Goal: Use online tool/utility: Utilize a website feature to perform a specific function

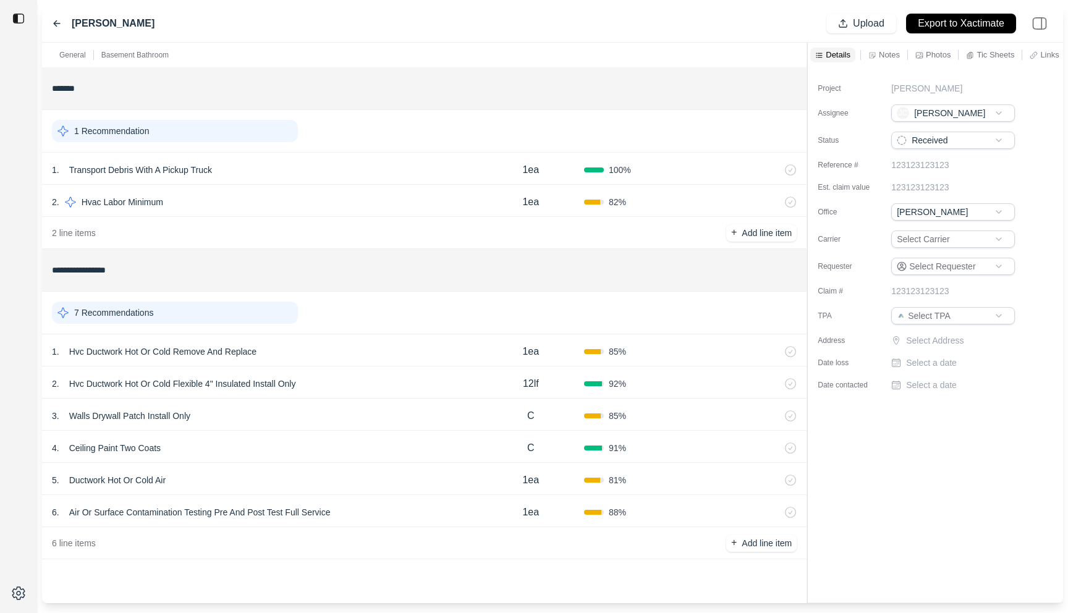
click at [333, 414] on div "3 . Walls Drywall Patch Install Only" at bounding box center [265, 415] width 426 height 17
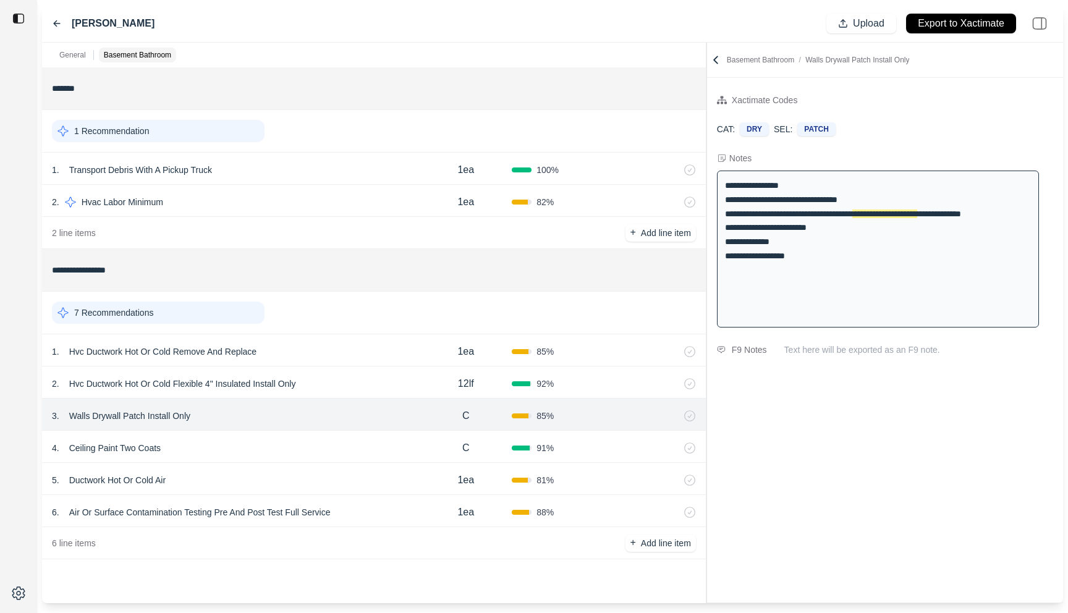
click at [707, 140] on div at bounding box center [707, 323] width 1 height 561
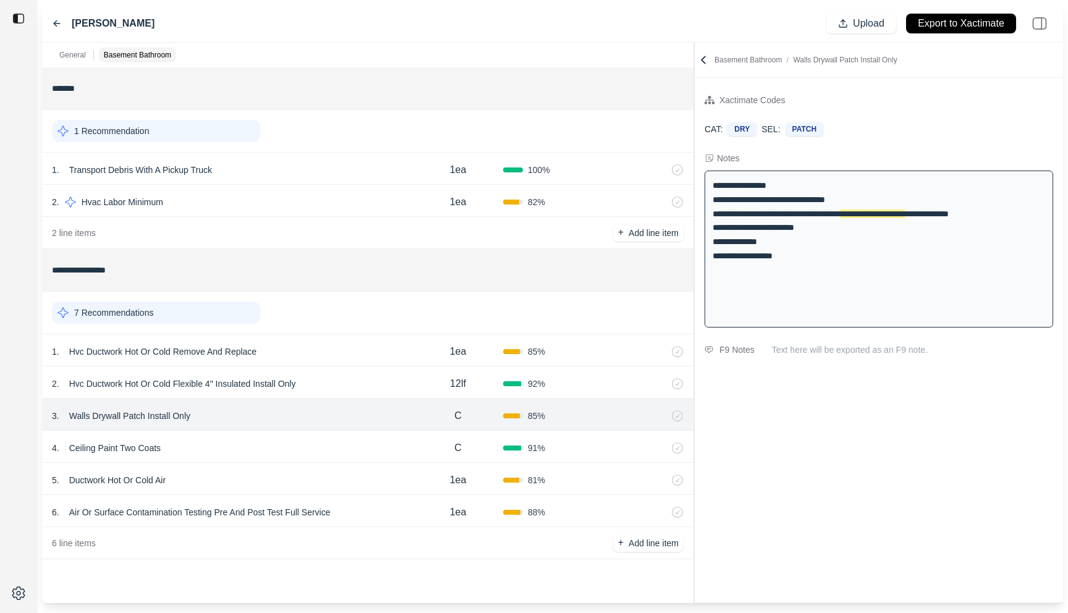
click at [390, 448] on div "4 . Ceiling Paint Two Coats" at bounding box center [232, 448] width 361 height 17
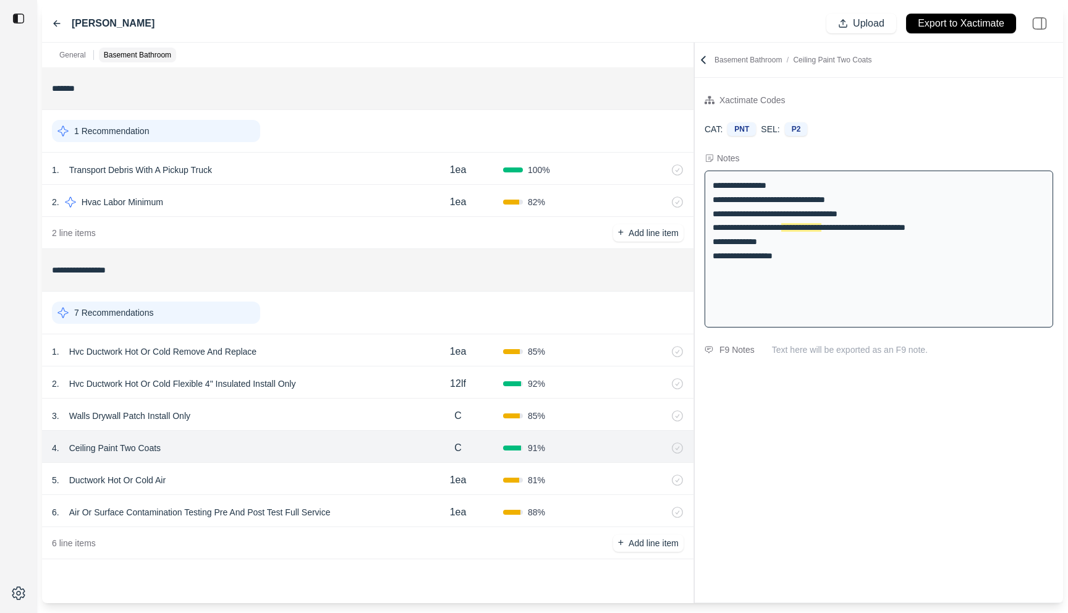
click at [382, 379] on div "2 . Hvc Ductwork Hot Or Cold Flexible 4" Insulated Install Only" at bounding box center [232, 383] width 361 height 17
select select
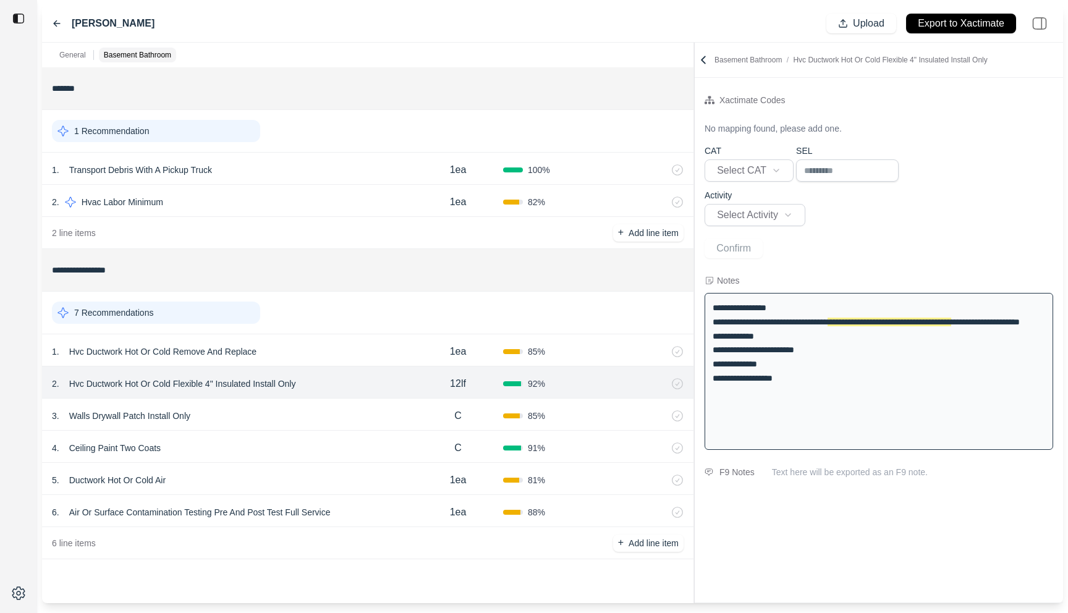
click at [372, 352] on div "1 . Hvc Ductwork Hot Or Cold Remove And Replace" at bounding box center [232, 351] width 361 height 17
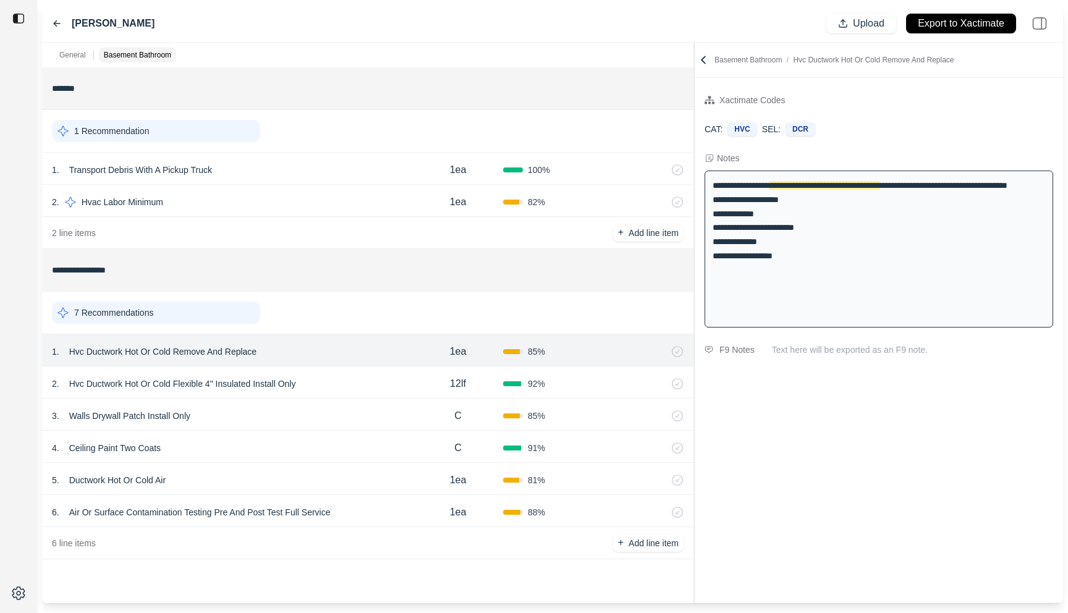
click at [364, 372] on div "2 . Hvc Ductwork Hot Or Cold Flexible 4" Insulated Install Only 12lf 92 %" at bounding box center [368, 383] width 652 height 32
select select
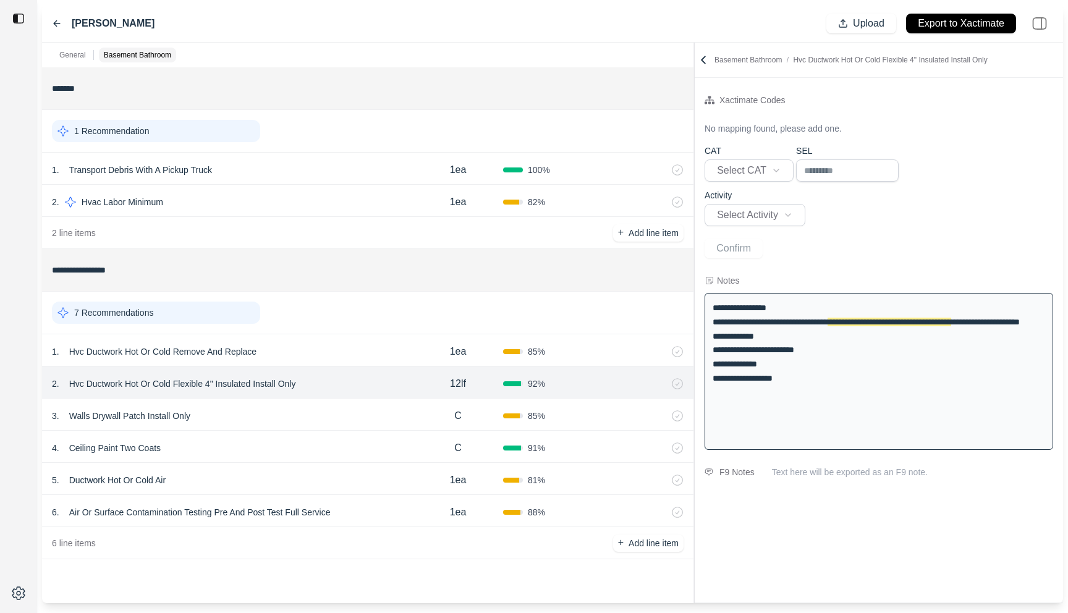
click at [365, 353] on div "1 . Hvc Ductwork Hot Or Cold Remove And Replace" at bounding box center [232, 351] width 361 height 17
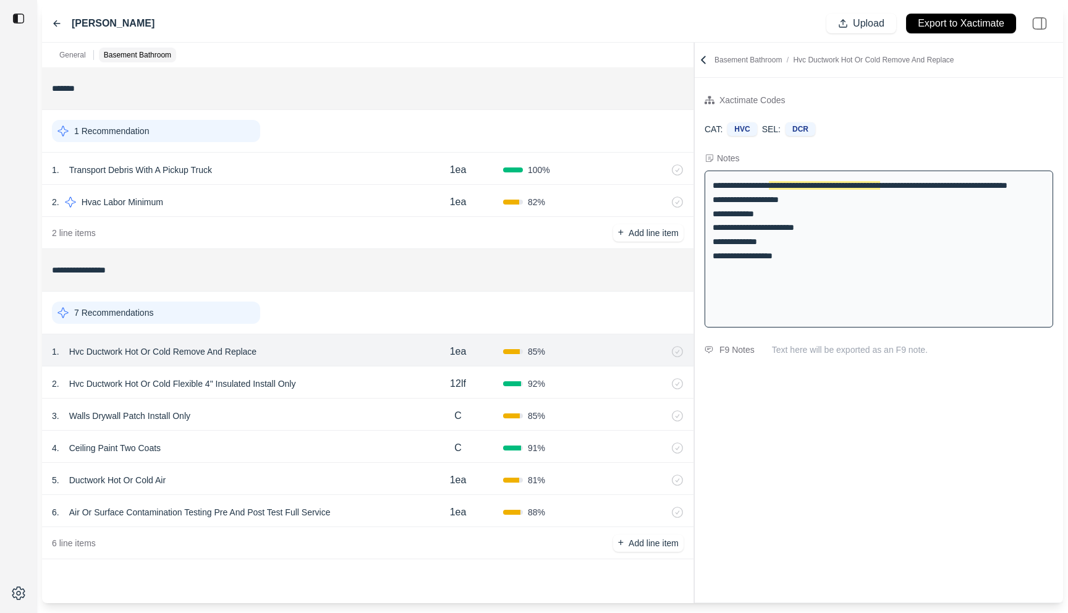
click at [323, 476] on div "5 . Ductwork Hot Or Cold Air" at bounding box center [232, 480] width 361 height 17
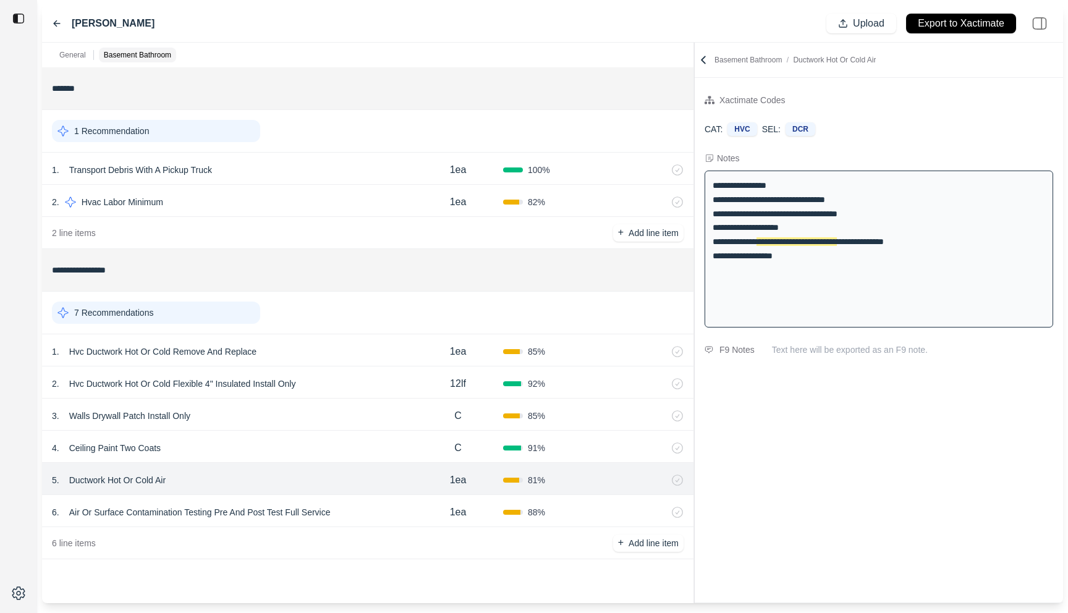
click at [396, 515] on div "6 . Air Or Surface Contamination Testing Pre And Post Test Full Service" at bounding box center [232, 512] width 361 height 17
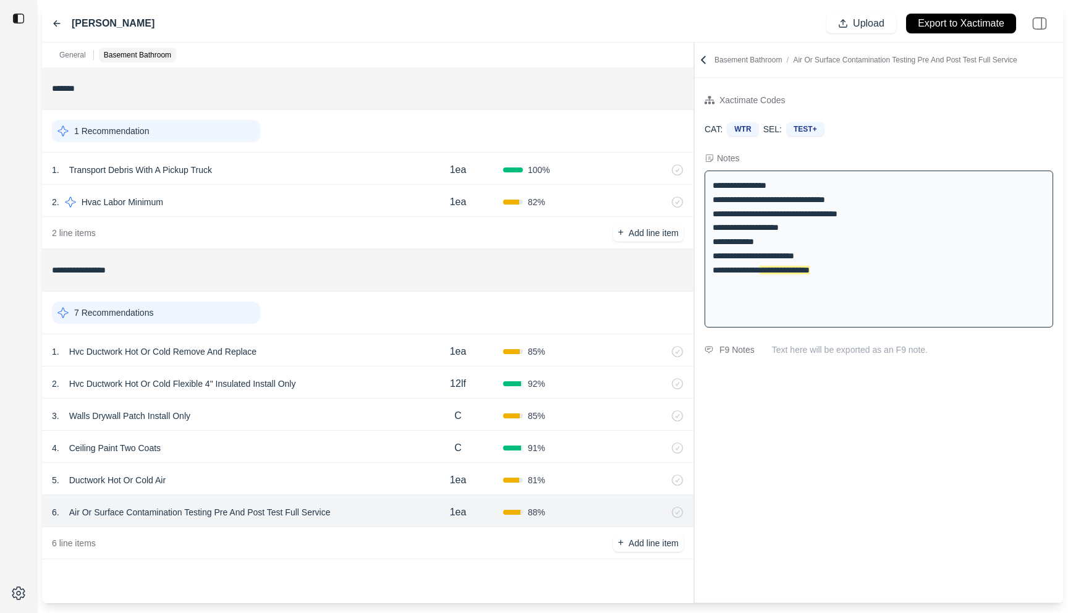
click at [376, 475] on div "5 . Ductwork Hot Or Cold Air" at bounding box center [232, 480] width 361 height 17
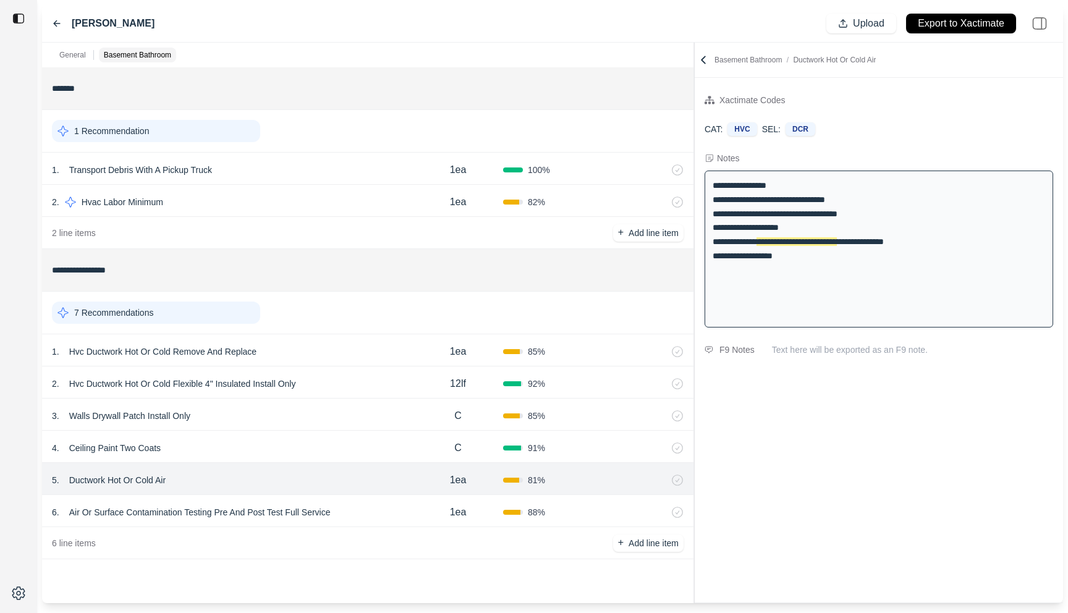
click at [376, 449] on div "4 . Ceiling Paint Two Coats" at bounding box center [232, 448] width 361 height 17
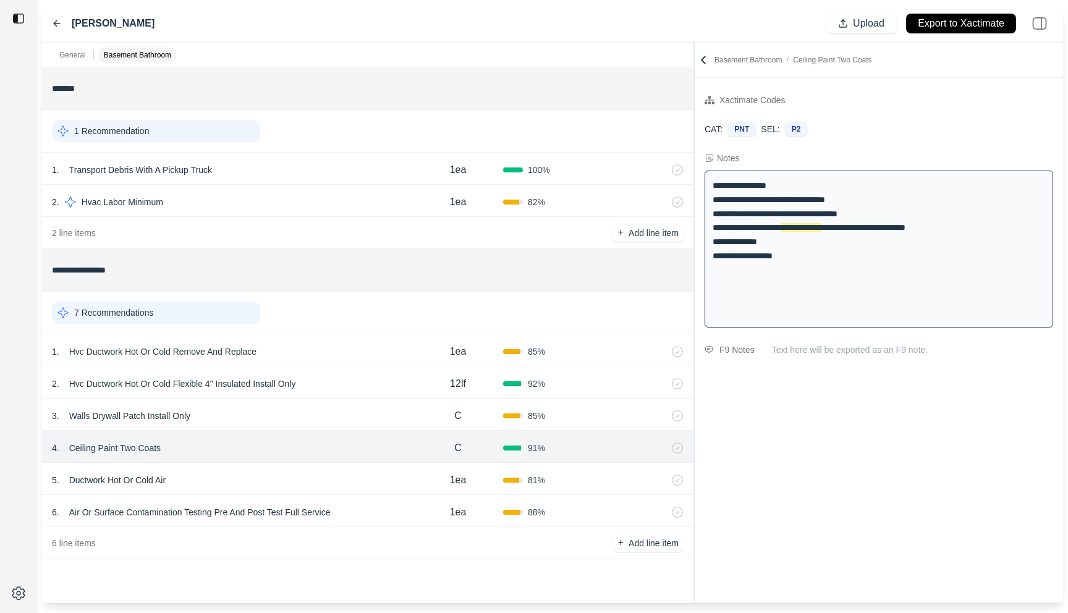
click at [373, 417] on div "3 . Walls Drywall Patch Install Only" at bounding box center [232, 415] width 361 height 17
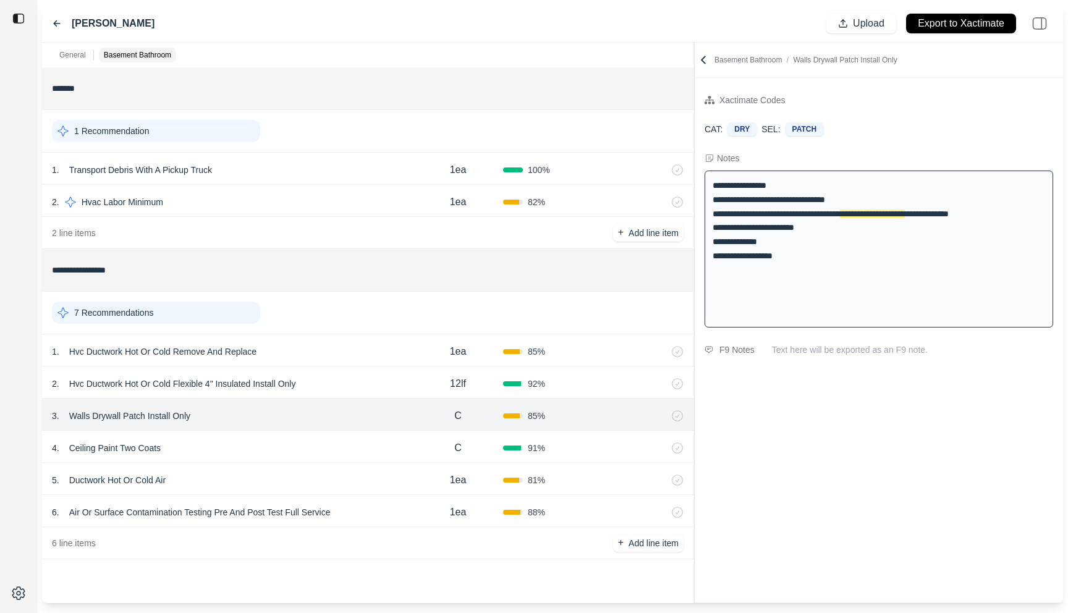
click at [391, 475] on div "5 . Ductwork Hot Or Cold Air" at bounding box center [232, 480] width 361 height 17
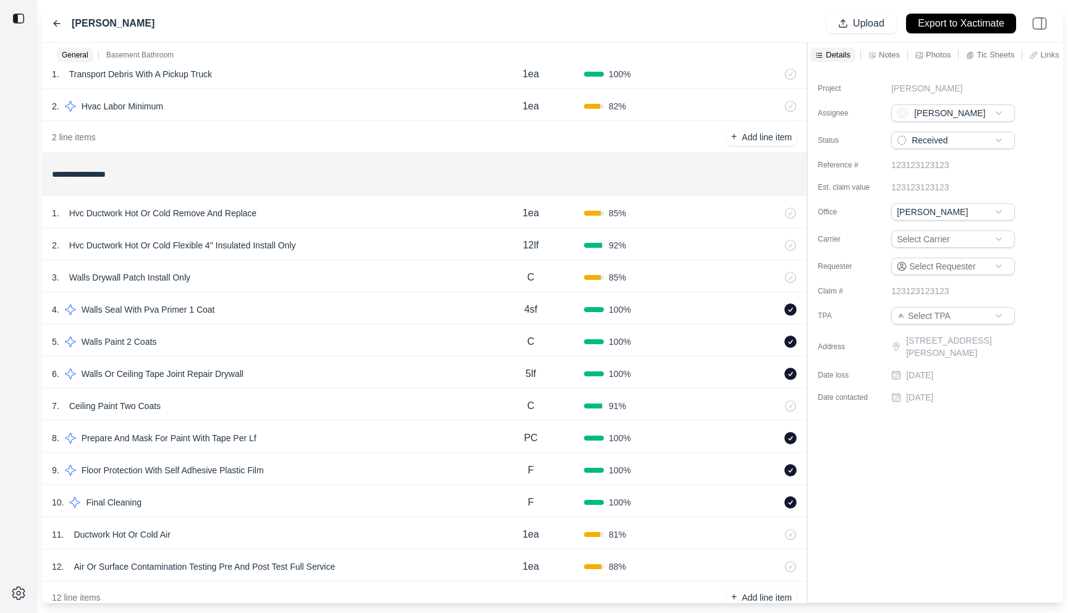
scroll to position [126, 0]
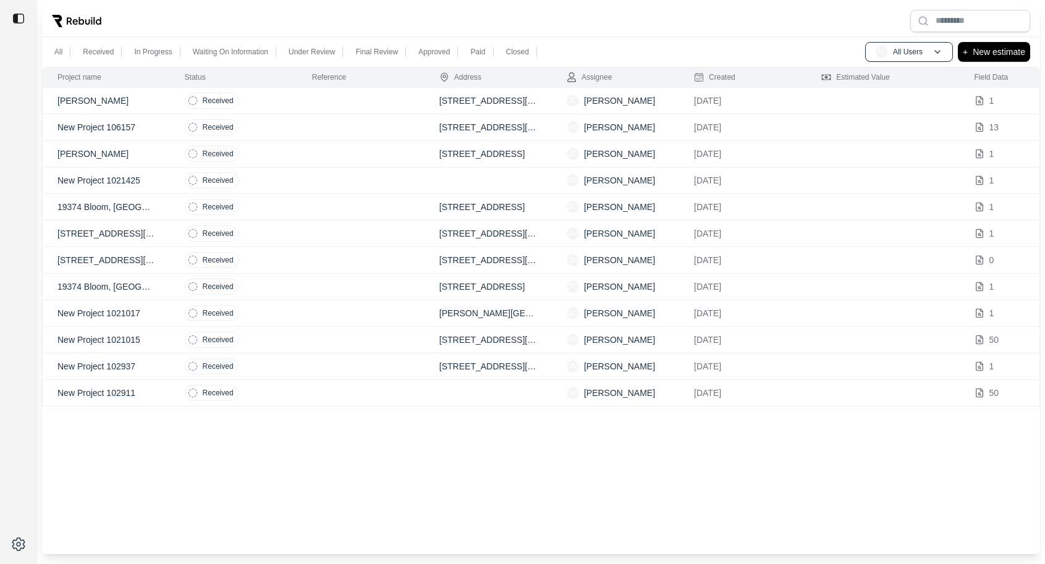
click at [306, 103] on td at bounding box center [360, 101] width 127 height 27
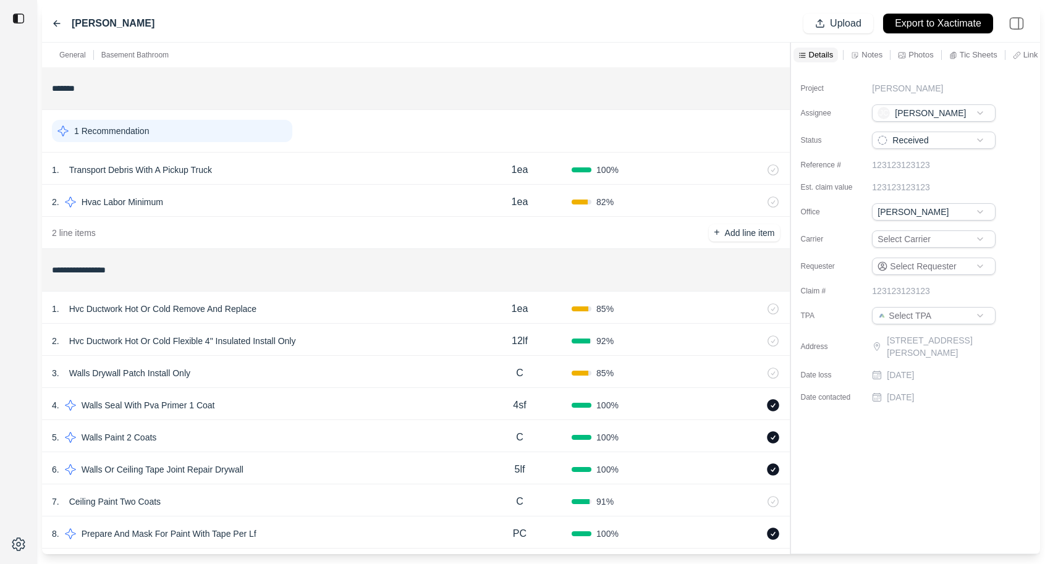
scroll to position [175, 0]
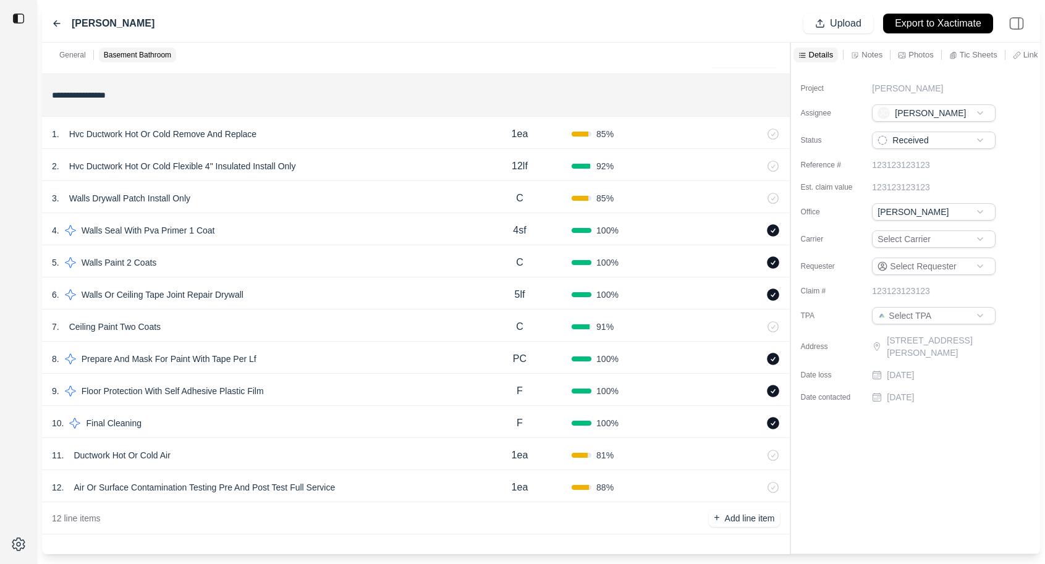
click at [323, 456] on div "11 . Ductwork Hot Or Cold Air" at bounding box center [260, 455] width 416 height 17
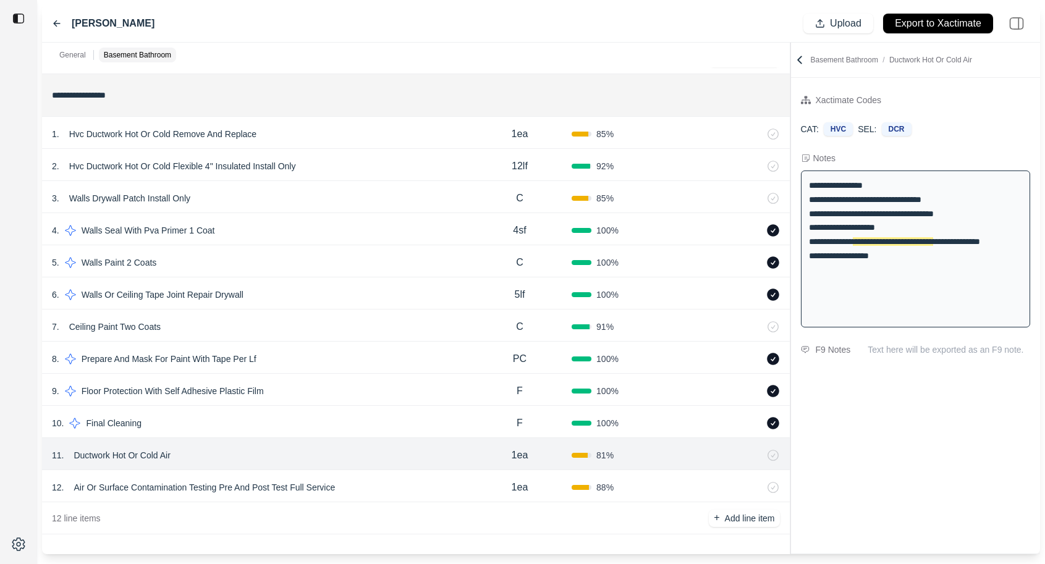
click at [407, 491] on div "12 . Air Or Surface Contamination Testing Pre And Post Test Full Service" at bounding box center [260, 487] width 416 height 17
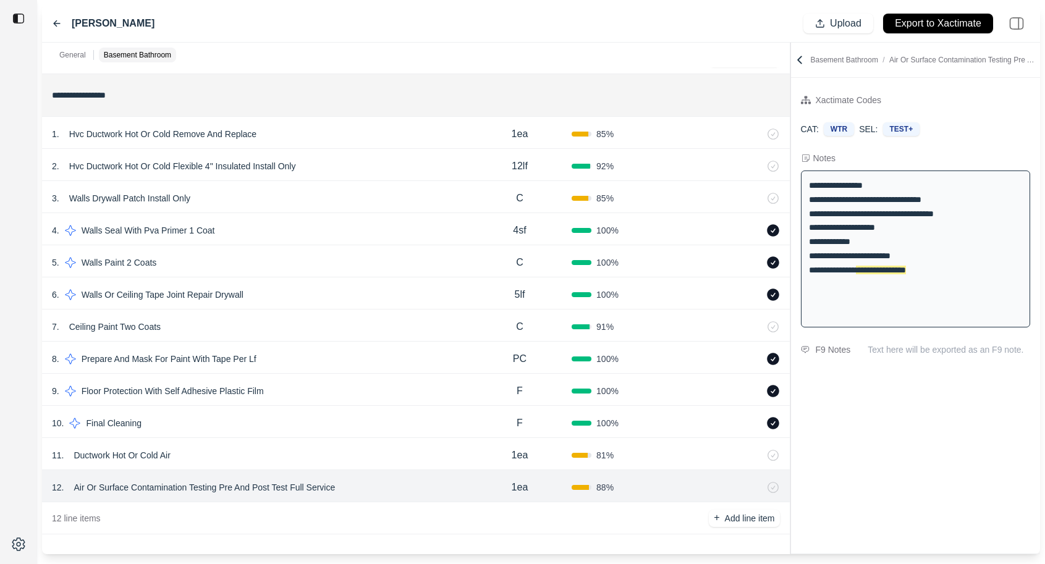
click at [359, 137] on div "1 . Hvc Ductwork Hot Or Cold Remove And Replace" at bounding box center [260, 134] width 416 height 17
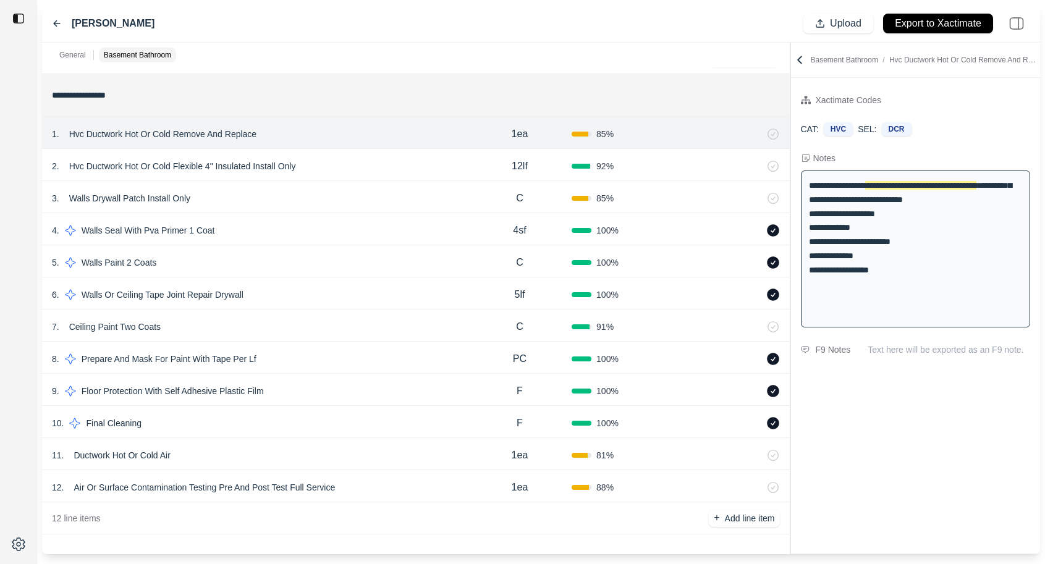
click at [193, 135] on p "Hvc Ductwork Hot Or Cold Remove And Replace" at bounding box center [162, 134] width 197 height 17
click at [940, 503] on div "**********" at bounding box center [916, 316] width 250 height 476
click at [354, 160] on div "2 . Hvc Ductwork Hot Or Cold Flexible 4" Insulated Install Only" at bounding box center [260, 166] width 416 height 17
select select
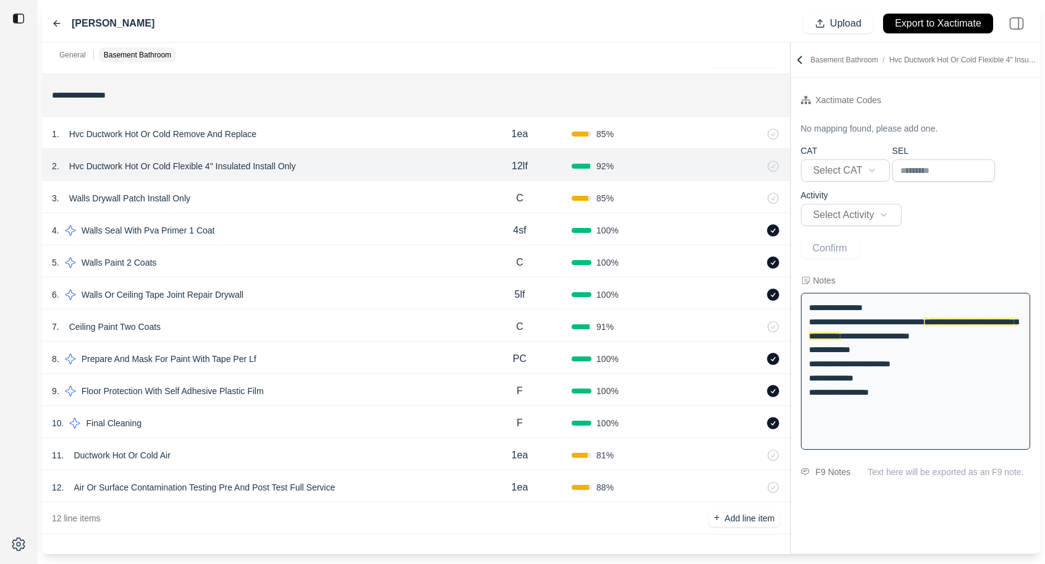
click at [354, 140] on div "1 . Hvc Ductwork Hot Or Cold Remove And Replace" at bounding box center [260, 134] width 416 height 17
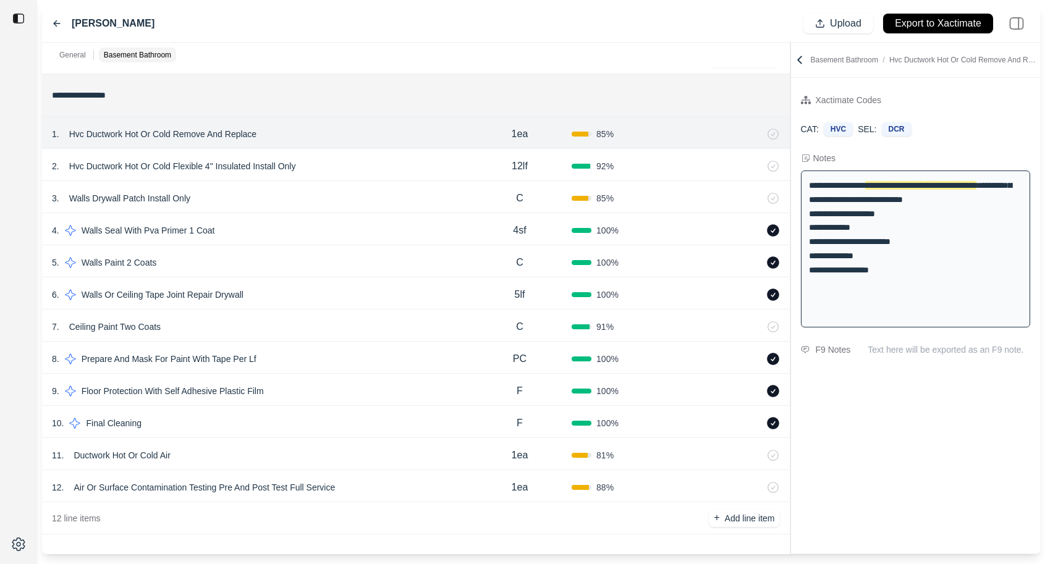
click at [354, 161] on div "2 . Hvc Ductwork Hot Or Cold Flexible 4" Insulated Install Only" at bounding box center [260, 166] width 416 height 17
select select
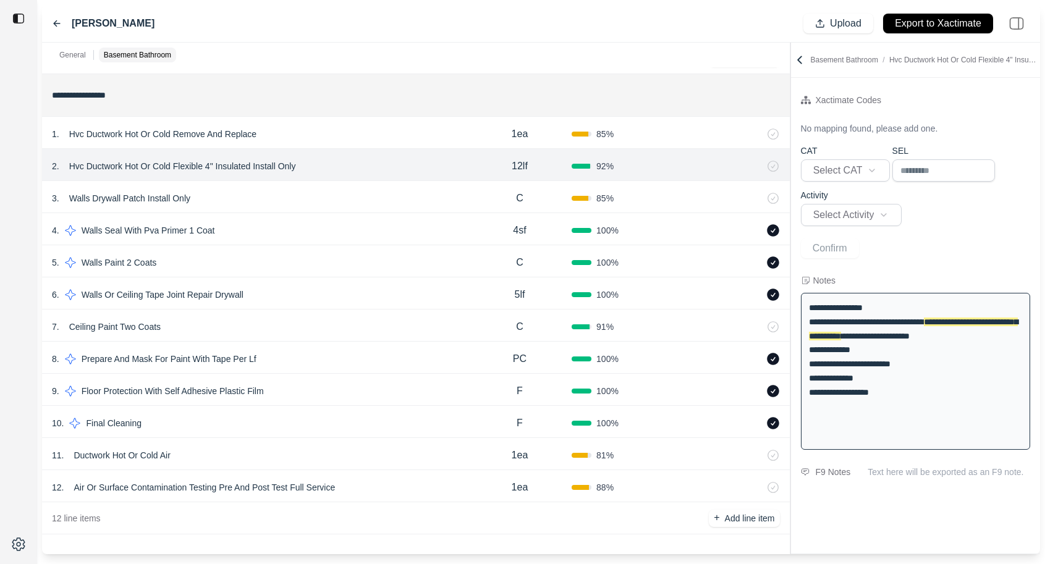
click at [354, 140] on div "1 . Hvc Ductwork Hot Or Cold Remove And Replace" at bounding box center [260, 134] width 416 height 17
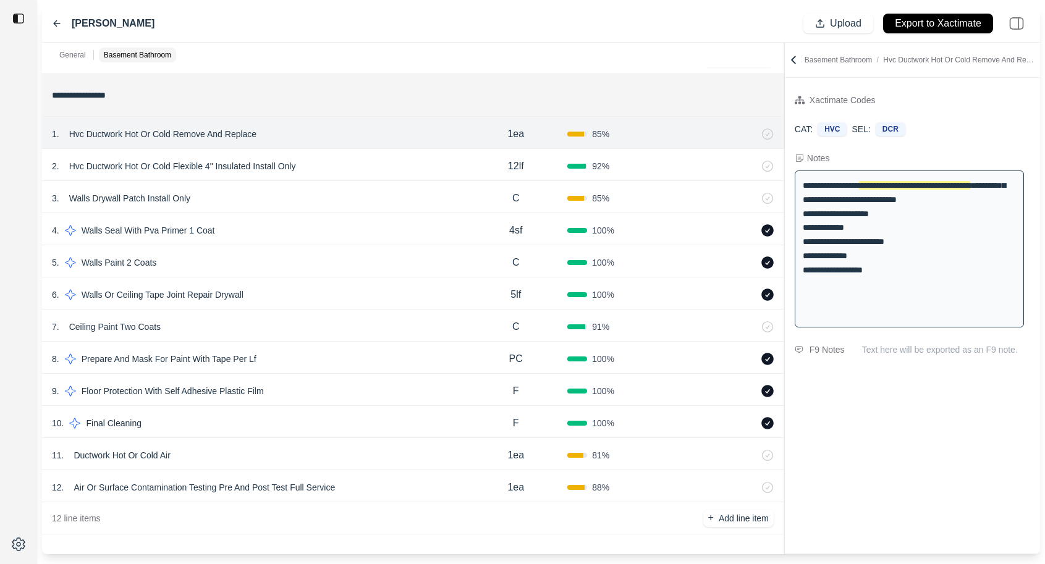
click at [646, 85] on div "**********" at bounding box center [541, 299] width 998 height 512
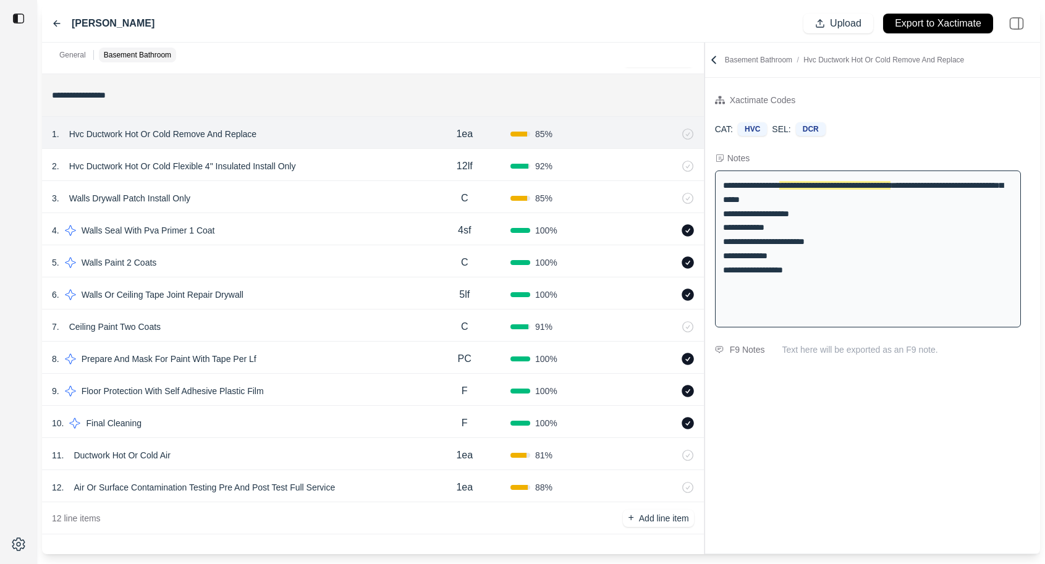
click at [705, 74] on div at bounding box center [705, 299] width 1 height 512
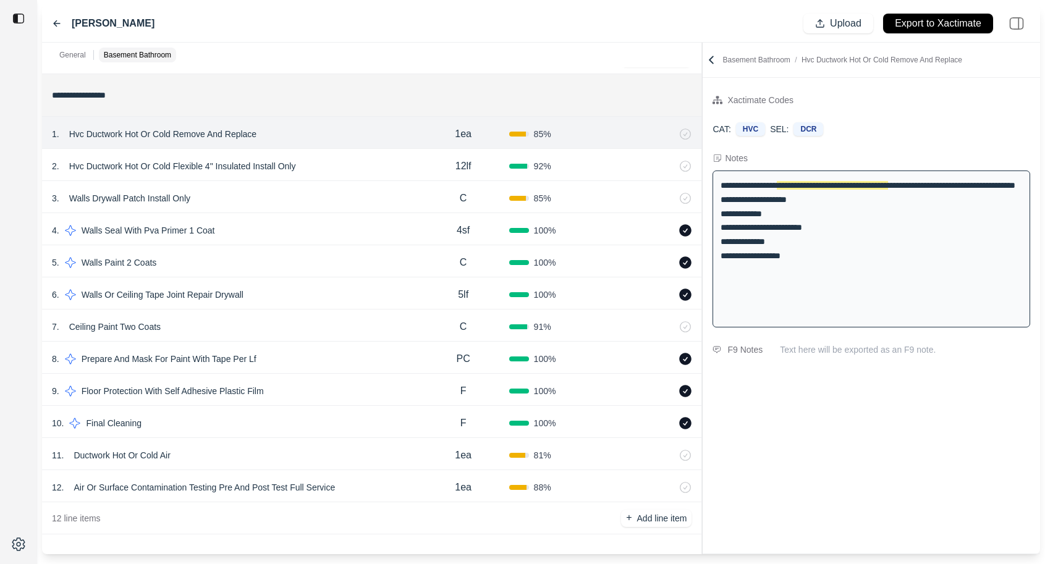
click at [132, 163] on p "Hvc Ductwork Hot Or Cold Flexible 4" Insulated Install Only" at bounding box center [182, 166] width 237 height 17
select select
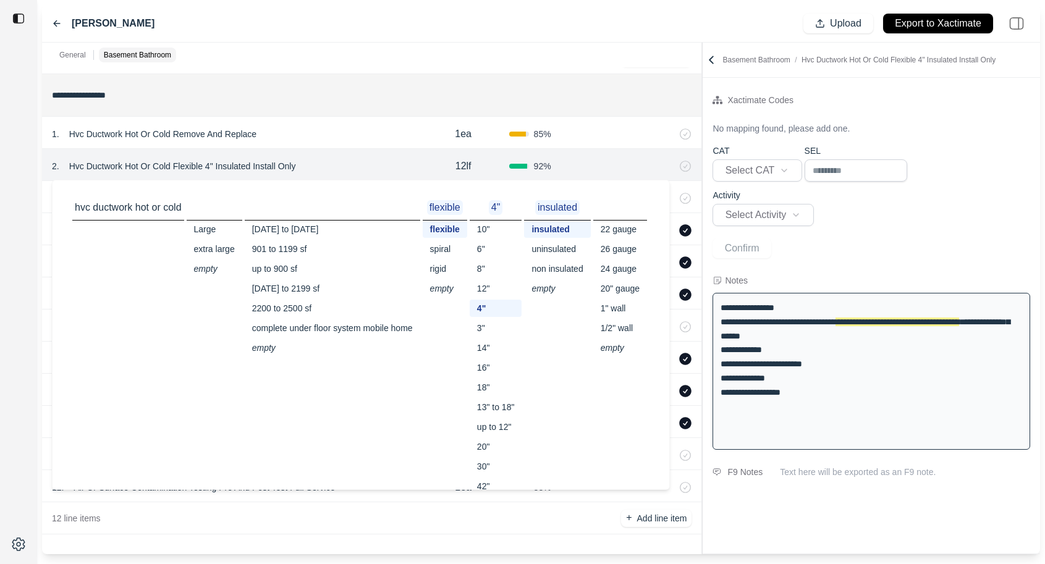
click at [867, 90] on div "**********" at bounding box center [872, 180] width 338 height 185
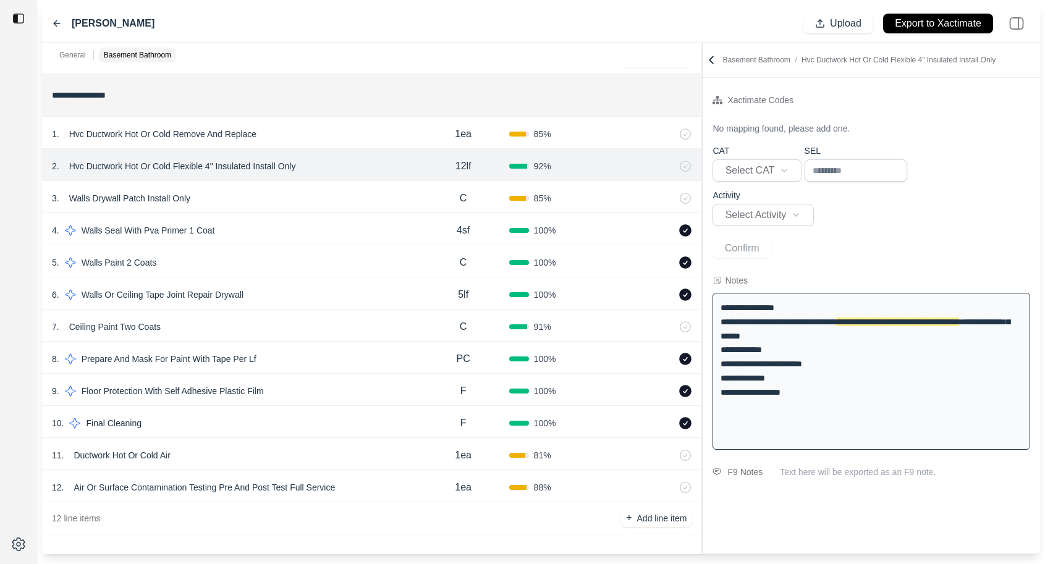
click at [157, 162] on p "Hvc Ductwork Hot Or Cold Flexible 4" Insulated Install Only" at bounding box center [182, 166] width 237 height 17
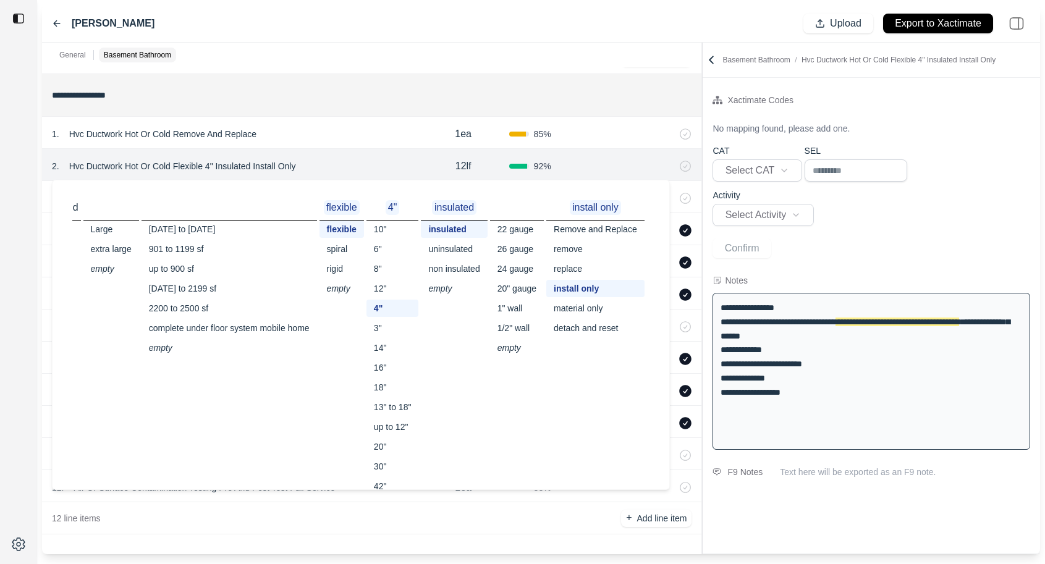
scroll to position [0, 0]
